Goal: Information Seeking & Learning: Learn about a topic

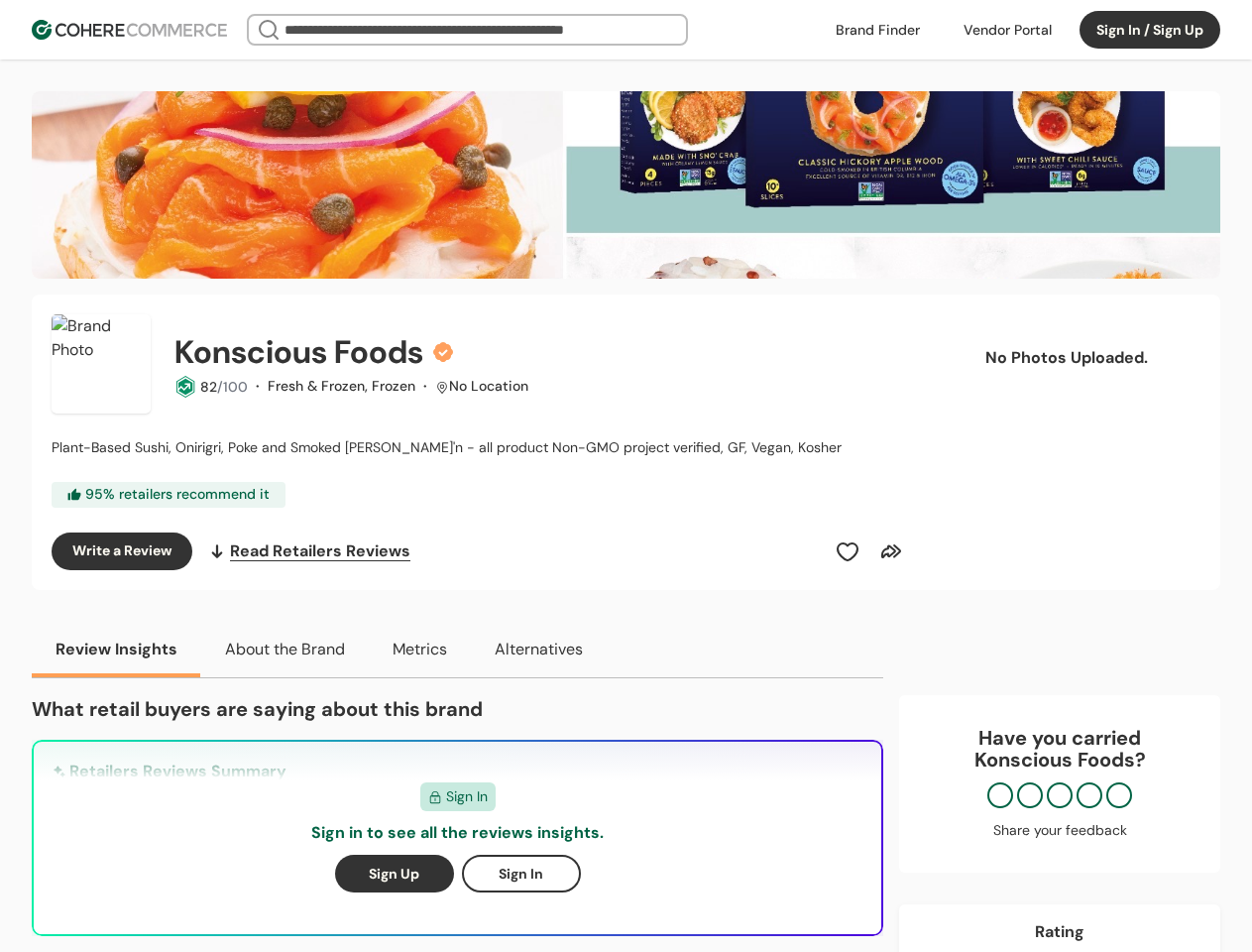
click at [626, 476] on div "Konscious Foods 82 /100 · Fresh & Frozen, Frozen · No Location Plant-Based Sush…" at bounding box center [480, 442] width 858 height 256
click at [1008, 30] on div at bounding box center [1008, 30] width 112 height 30
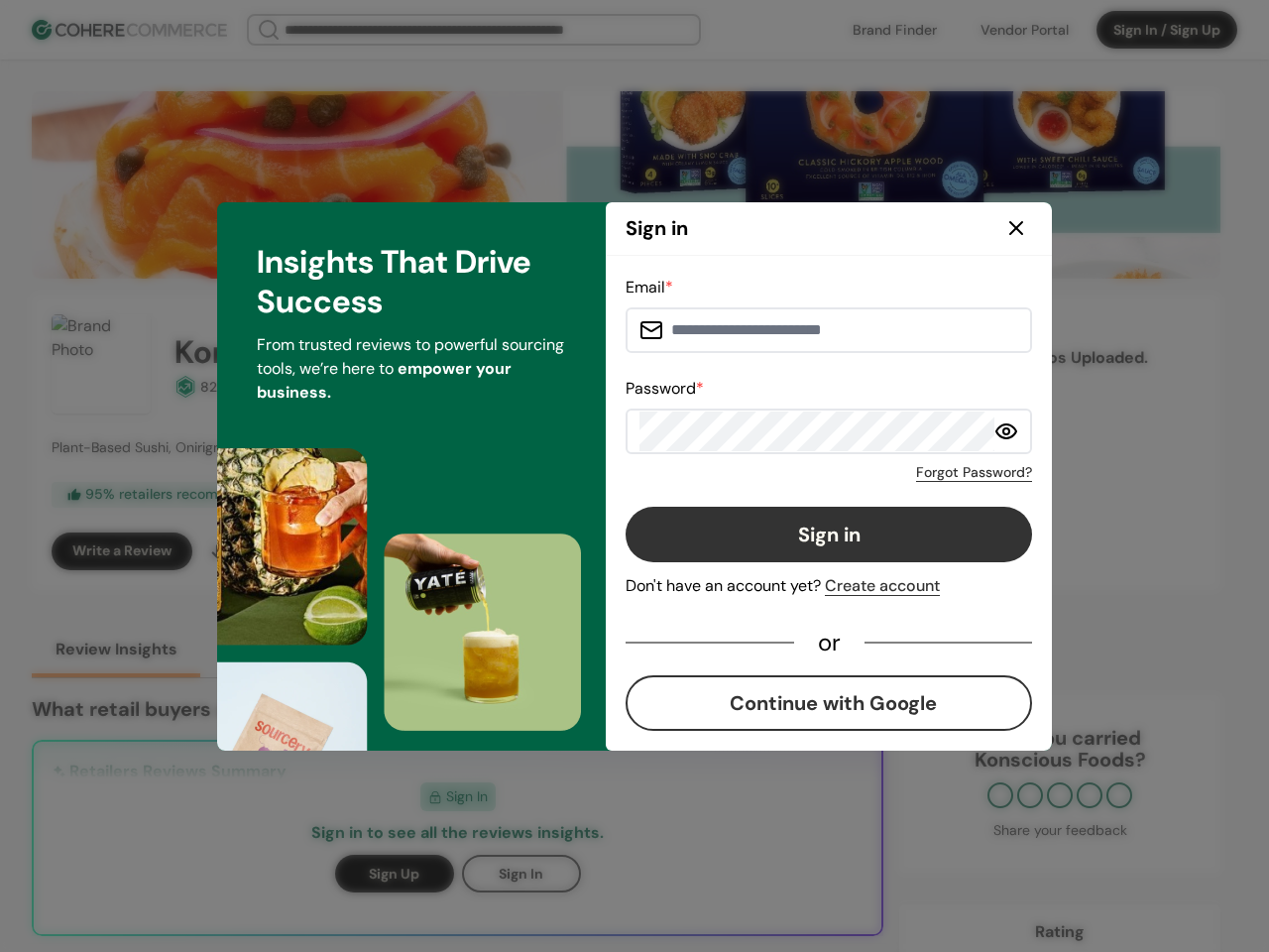
click at [848, 551] on button "Sign in" at bounding box center [829, 535] width 407 height 56
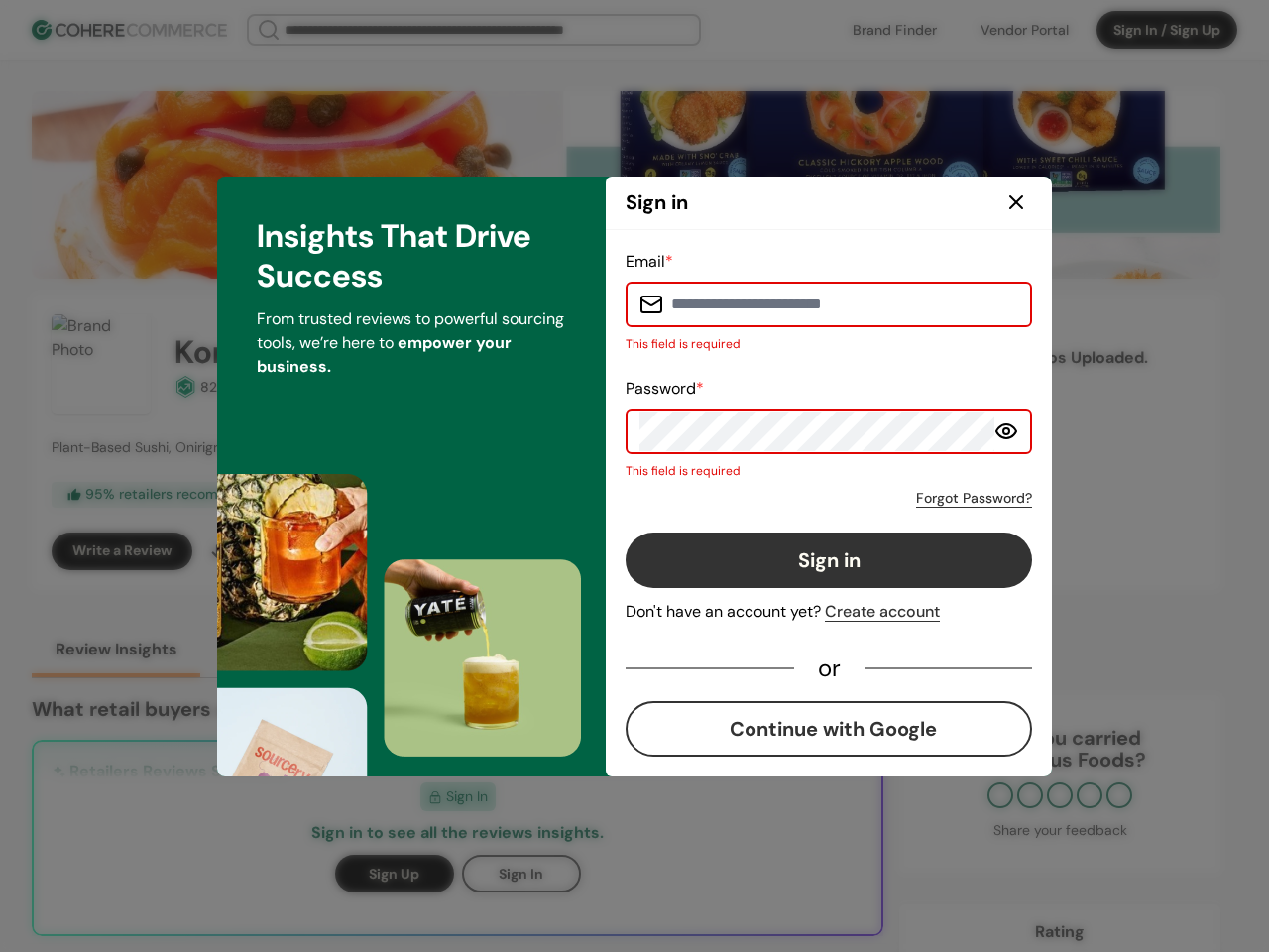
click at [892, 551] on button "Sign in" at bounding box center [829, 560] width 407 height 56
click at [284, 650] on div "Insights That Drive Success From trusted reviews to powerful sourcing tools, we…" at bounding box center [412, 476] width 389 height 600
click at [419, 650] on div "Insights That Drive Success From trusted reviews to powerful sourcing tools, we…" at bounding box center [412, 476] width 389 height 600
click at [538, 650] on div "Insights That Drive Success From trusted reviews to powerful sourcing tools, we…" at bounding box center [412, 476] width 389 height 600
